Goal: Transaction & Acquisition: Purchase product/service

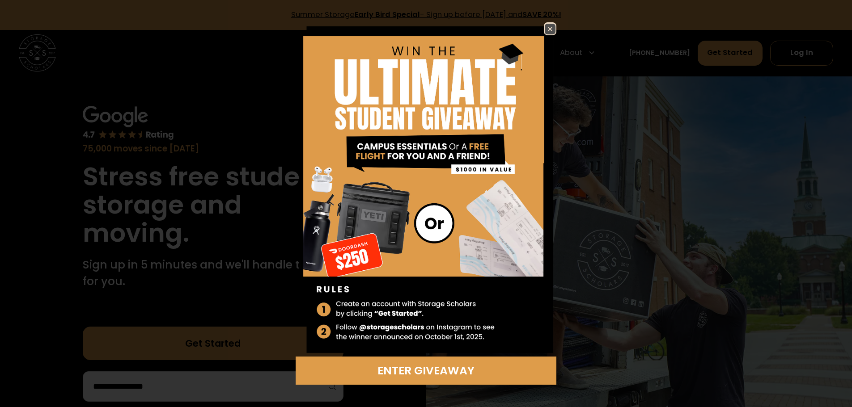
click at [551, 33] on img at bounding box center [550, 29] width 11 height 11
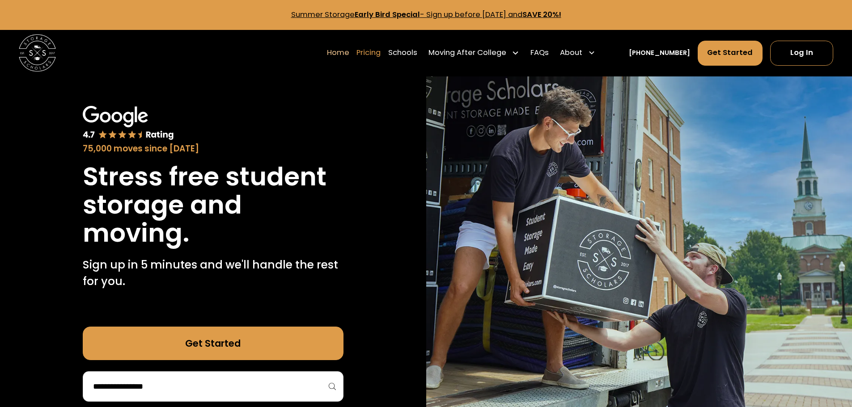
click at [381, 54] on link "Pricing" at bounding box center [368, 53] width 24 height 26
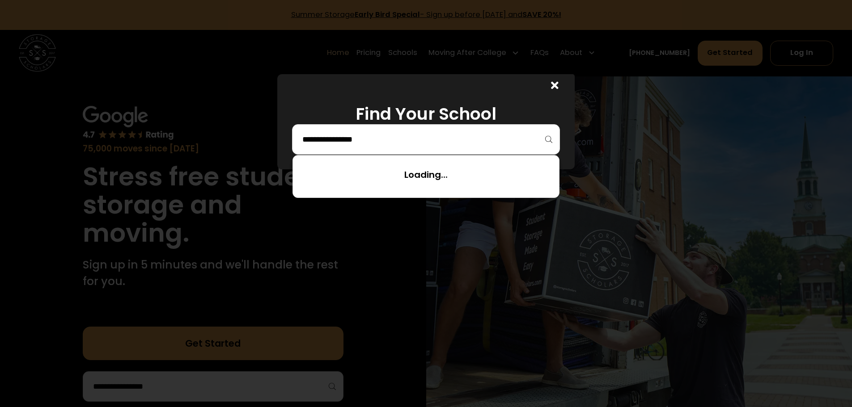
click at [545, 139] on input "search" at bounding box center [425, 139] width 249 height 15
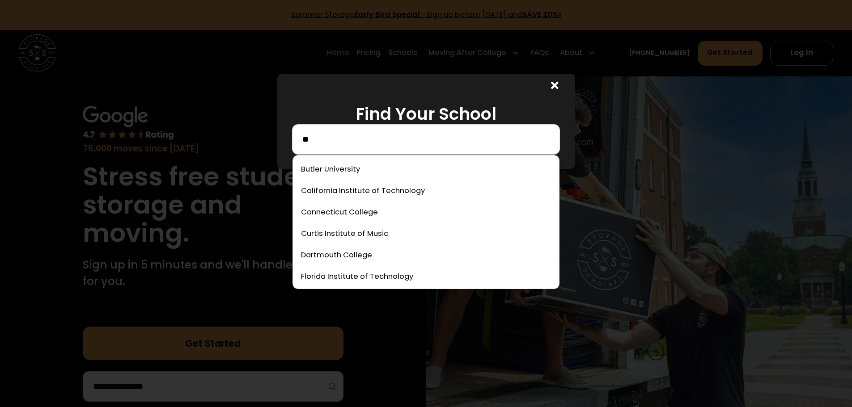
type input "*"
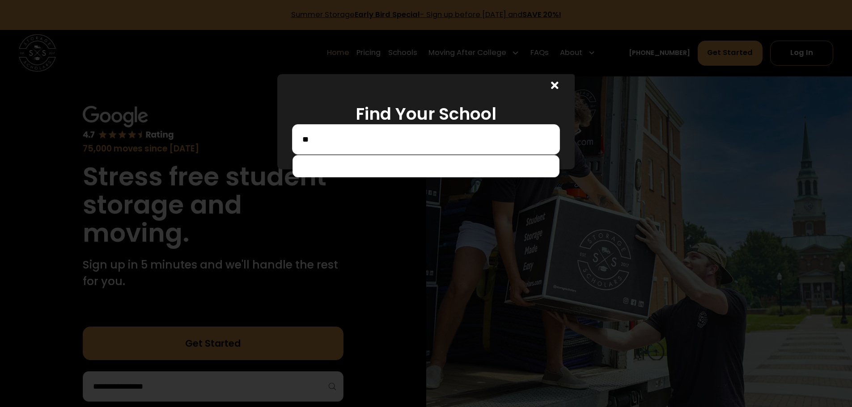
type input "*"
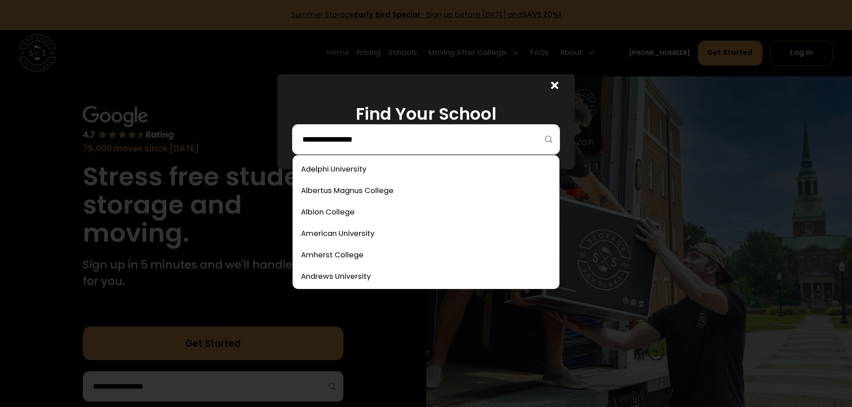
click at [563, 87] on div at bounding box center [552, 85] width 45 height 22
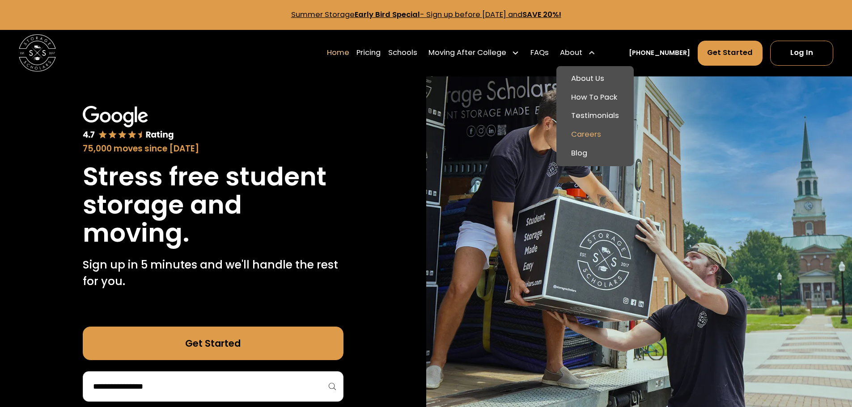
click at [601, 132] on link "Careers" at bounding box center [595, 135] width 70 height 19
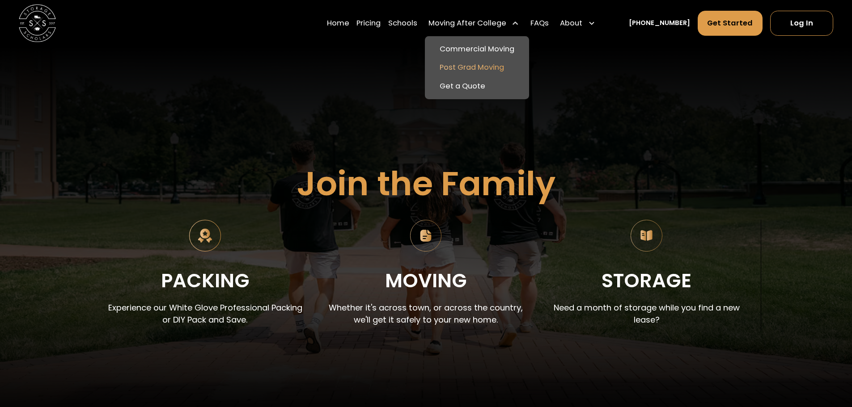
click at [472, 70] on link "Post Grad Moving" at bounding box center [476, 68] width 97 height 19
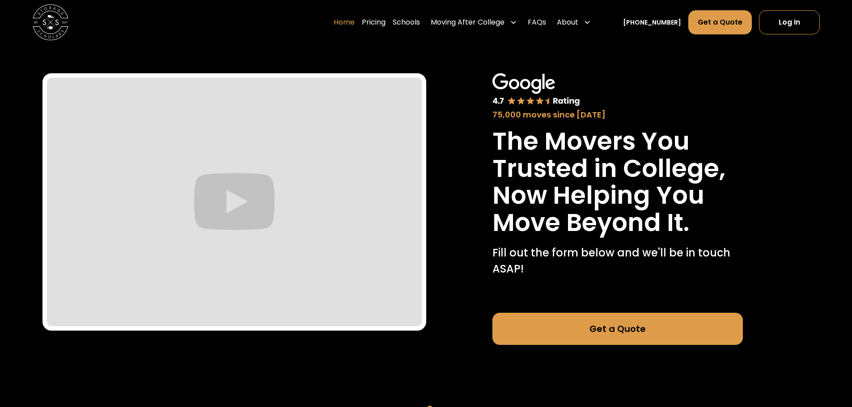
click at [354, 25] on link "Home" at bounding box center [344, 22] width 21 height 25
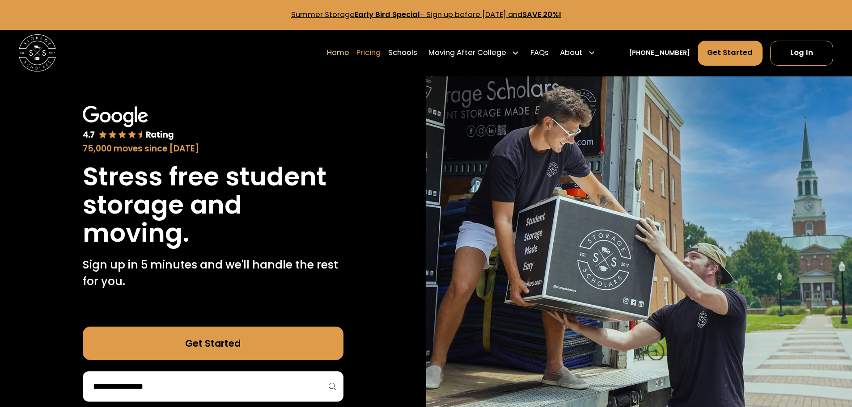
click at [381, 56] on link "Pricing" at bounding box center [368, 53] width 24 height 26
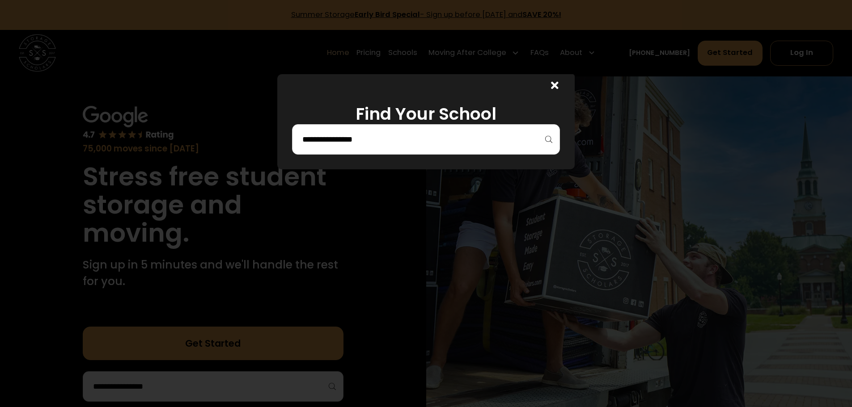
click at [412, 149] on div at bounding box center [426, 139] width 268 height 30
click at [412, 144] on input "search" at bounding box center [425, 139] width 249 height 15
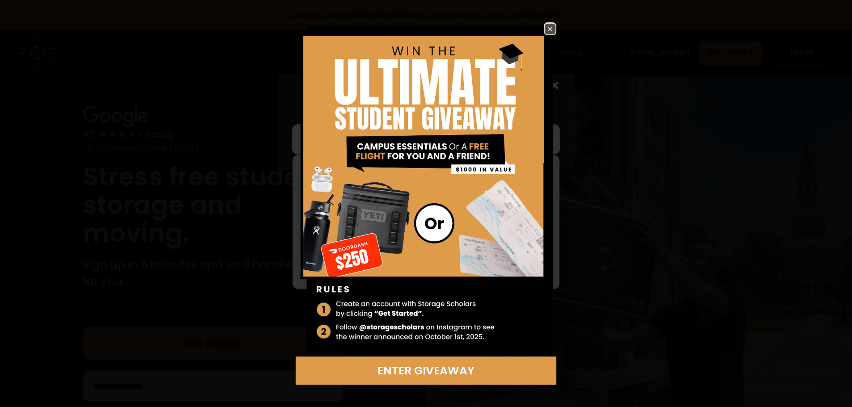
click at [552, 27] on img at bounding box center [550, 29] width 11 height 11
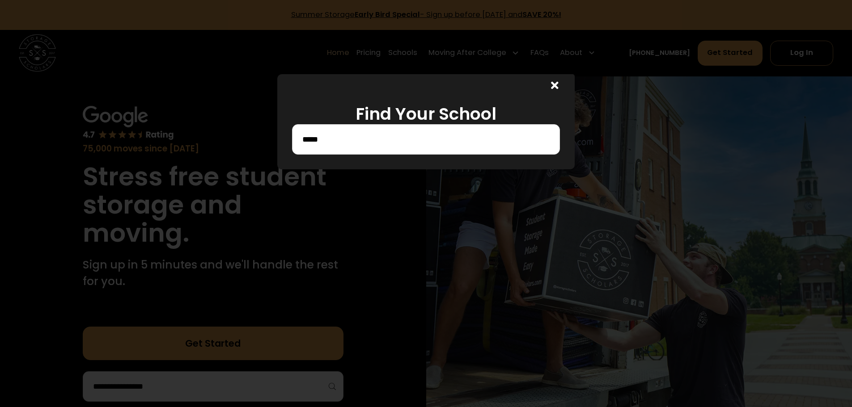
click at [386, 148] on div "*****" at bounding box center [426, 139] width 268 height 30
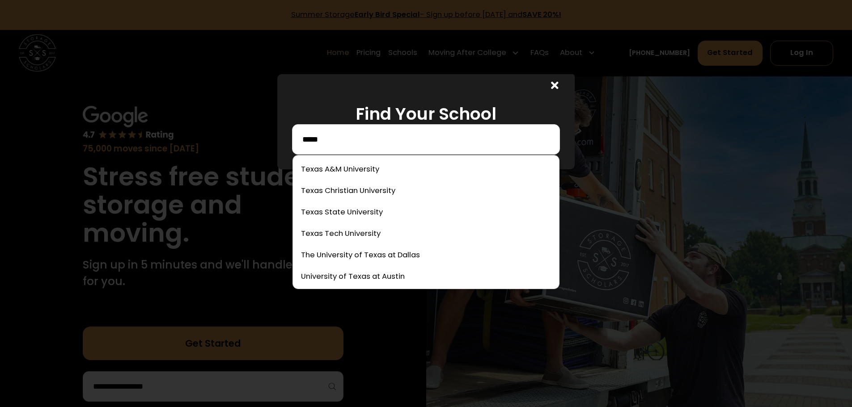
click at [384, 140] on input "*****" at bounding box center [425, 139] width 249 height 15
type input "*****"
click at [378, 169] on link at bounding box center [425, 170] width 259 height 20
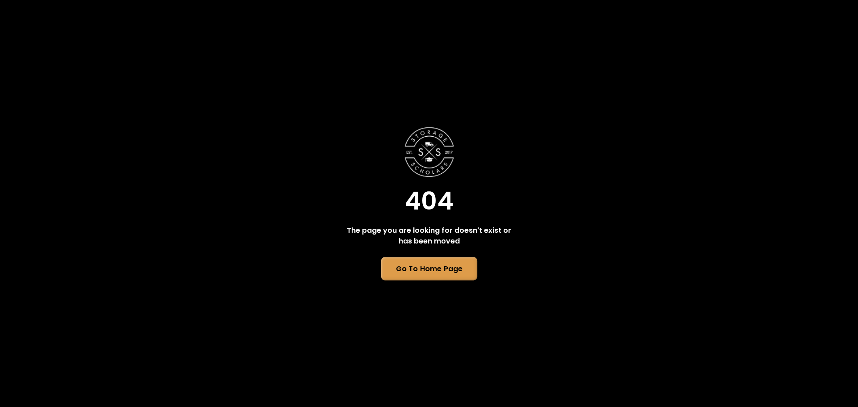
click at [427, 276] on link "Go To Home Page" at bounding box center [429, 269] width 96 height 23
